Goal: Task Accomplishment & Management: Use online tool/utility

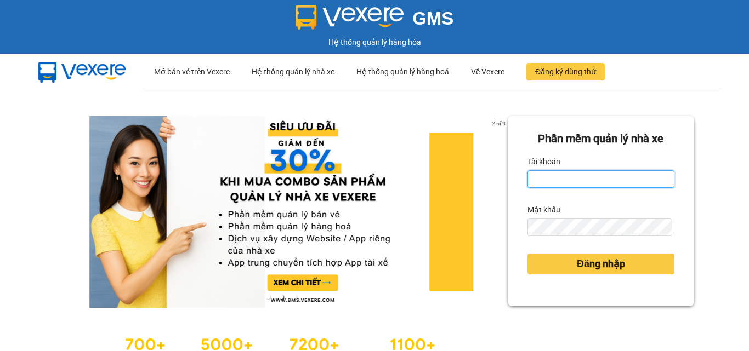
click at [638, 176] on input "Tài khoản" at bounding box center [600, 179] width 147 height 18
click at [548, 184] on input "Tài khoản" at bounding box center [600, 179] width 147 height 18
click at [630, 176] on input "phuongchi.phucanexphuo" at bounding box center [600, 179] width 147 height 18
type input "phuongchi.phucanex"
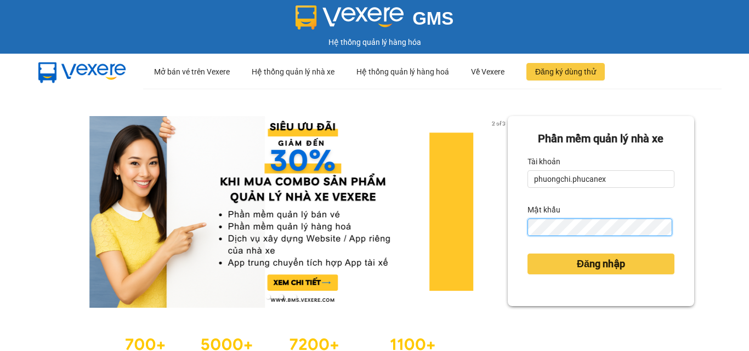
click at [527, 254] on button "Đăng nhập" at bounding box center [600, 264] width 147 height 21
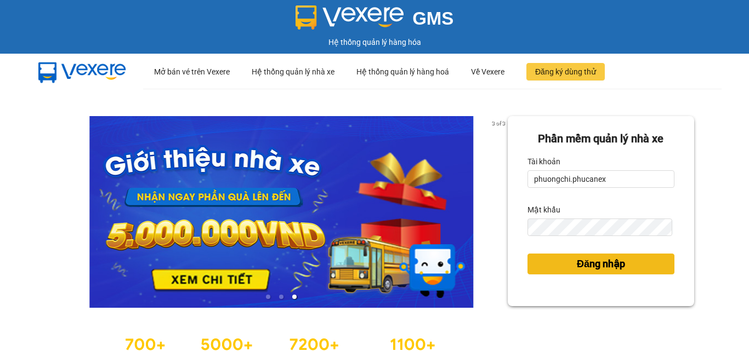
click at [596, 264] on span "Đăng nhập" at bounding box center [601, 264] width 48 height 15
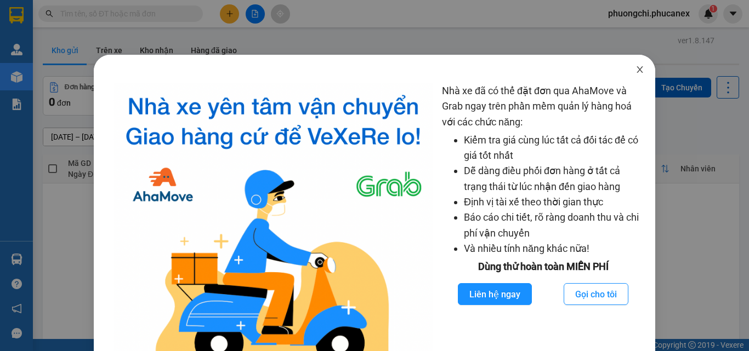
click at [637, 62] on span "Close" at bounding box center [639, 70] width 31 height 31
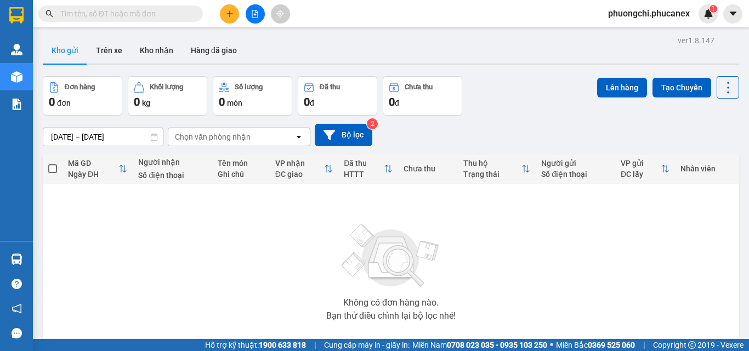
click at [117, 246] on div "Không có đơn hàng nào. Bạn thử điều chỉnh lại bộ lọc nhé!" at bounding box center [390, 269] width 685 height 164
